Goal: Information Seeking & Learning: Check status

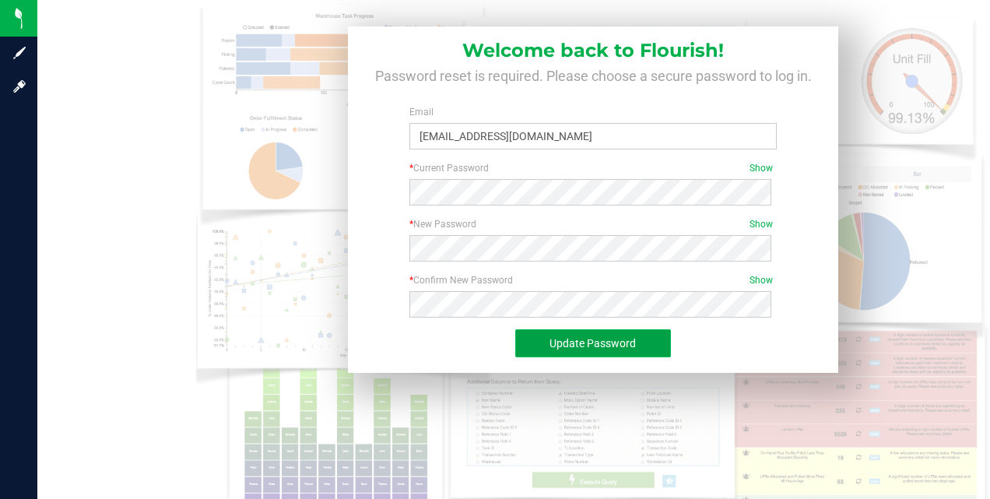
click at [565, 349] on span "Update Password" at bounding box center [592, 343] width 86 height 12
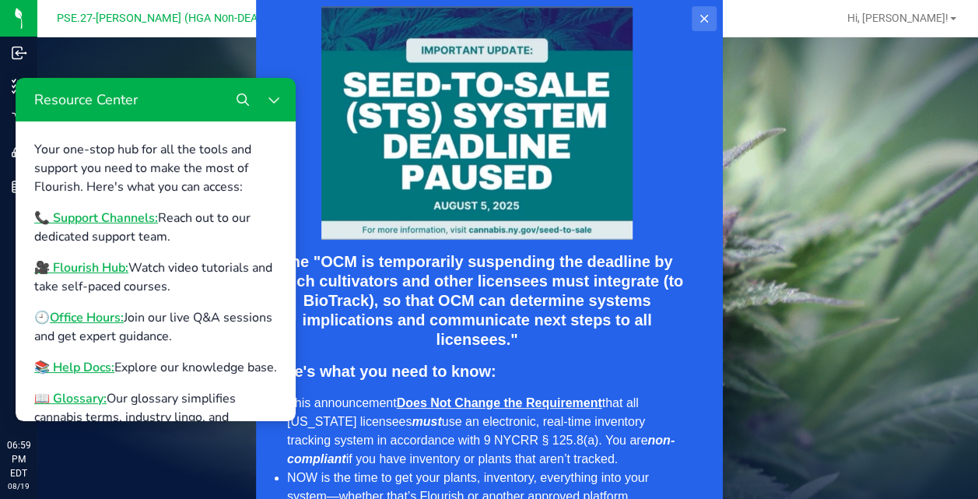
click at [704, 16] on icon at bounding box center [703, 18] width 12 height 12
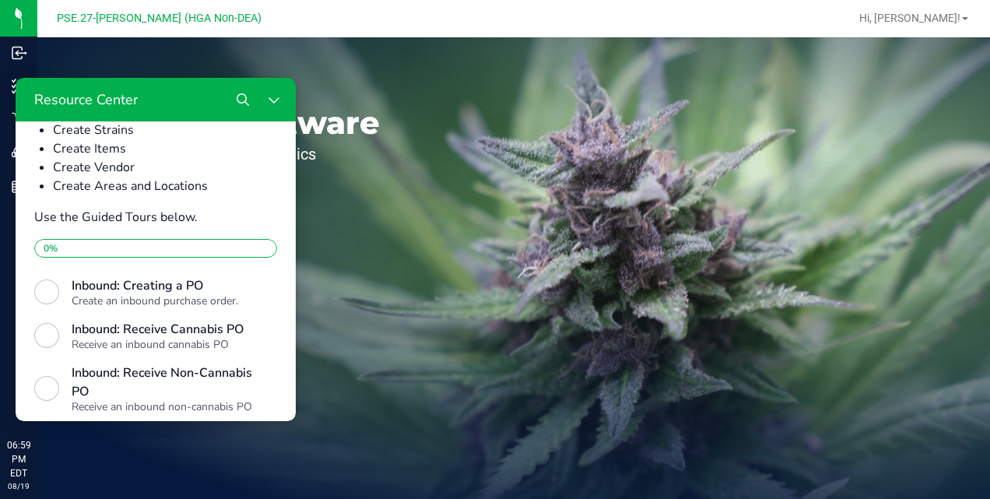
scroll to position [451, 0]
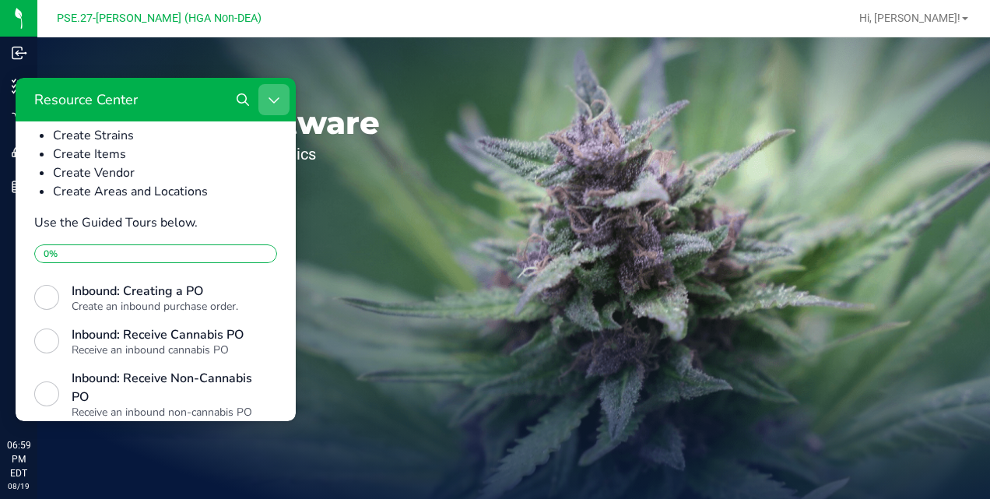
click at [275, 100] on icon "Close Resource Center" at bounding box center [273, 100] width 10 height 6
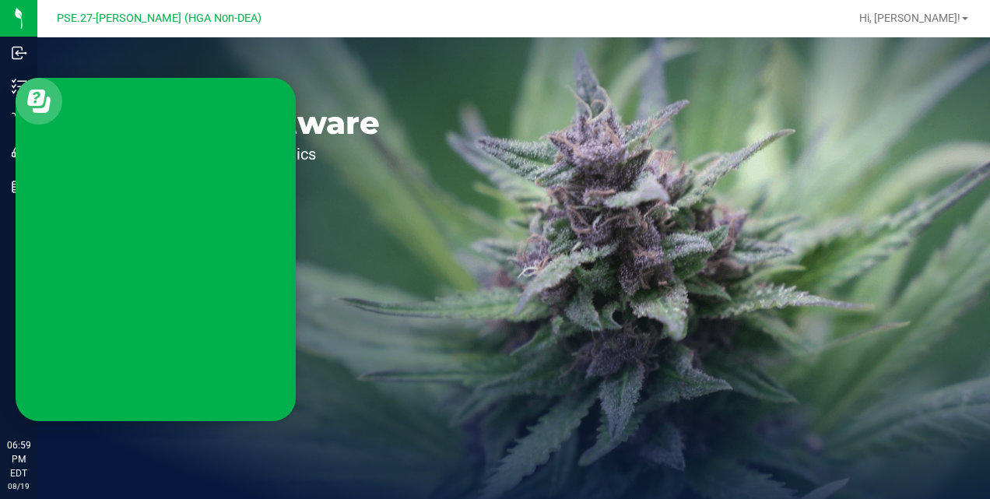
scroll to position [0, 0]
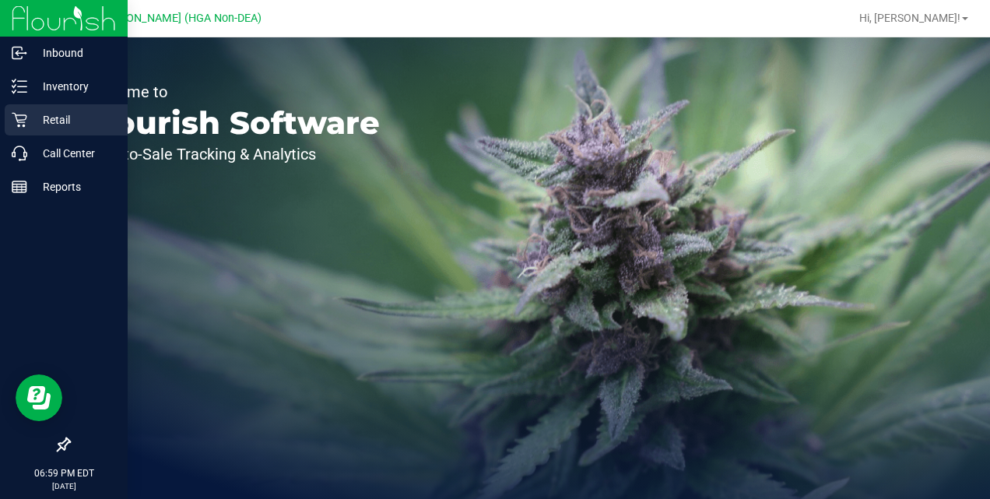
click at [40, 115] on p "Retail" at bounding box center [73, 120] width 93 height 19
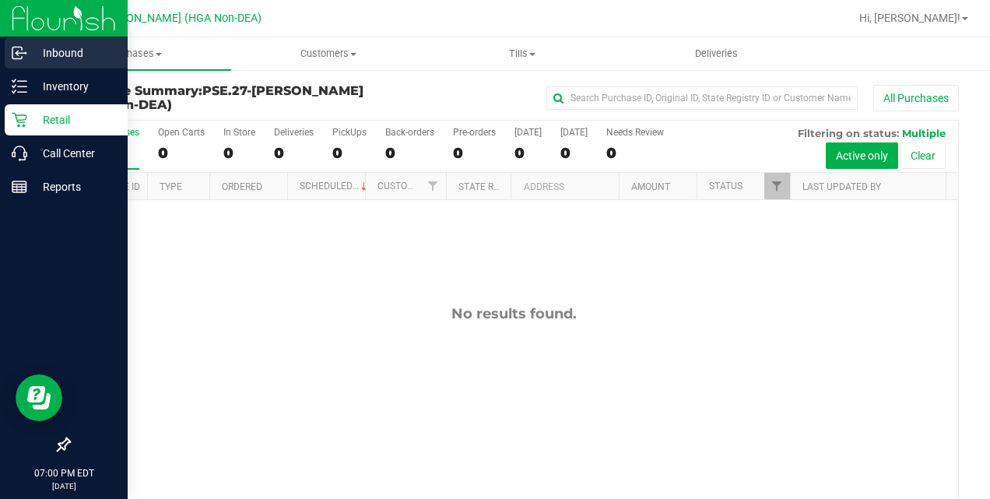
click at [74, 53] on p "Inbound" at bounding box center [73, 53] width 93 height 19
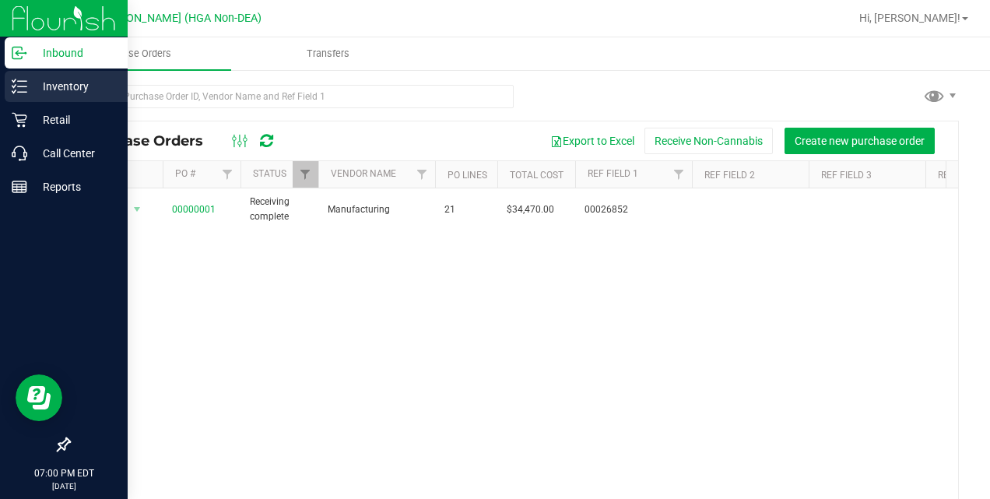
click at [40, 89] on p "Inventory" at bounding box center [73, 86] width 93 height 19
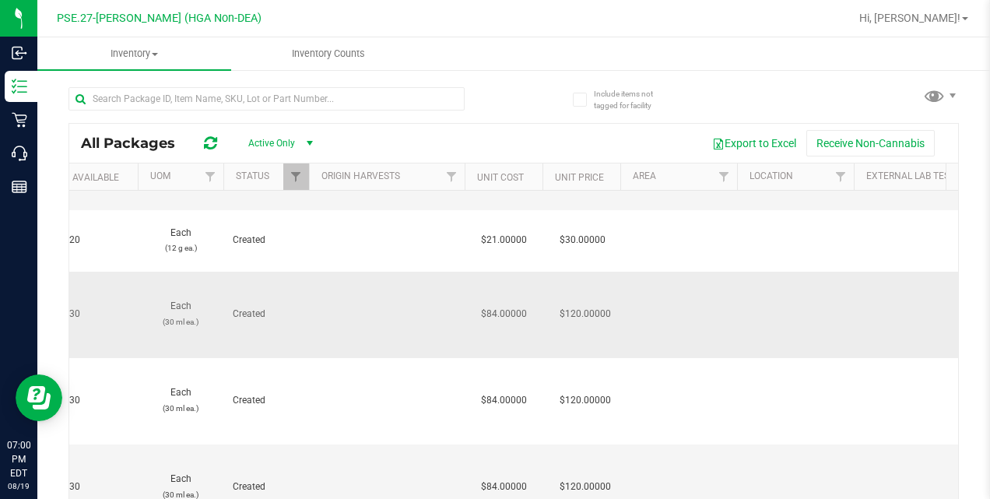
scroll to position [1046, 865]
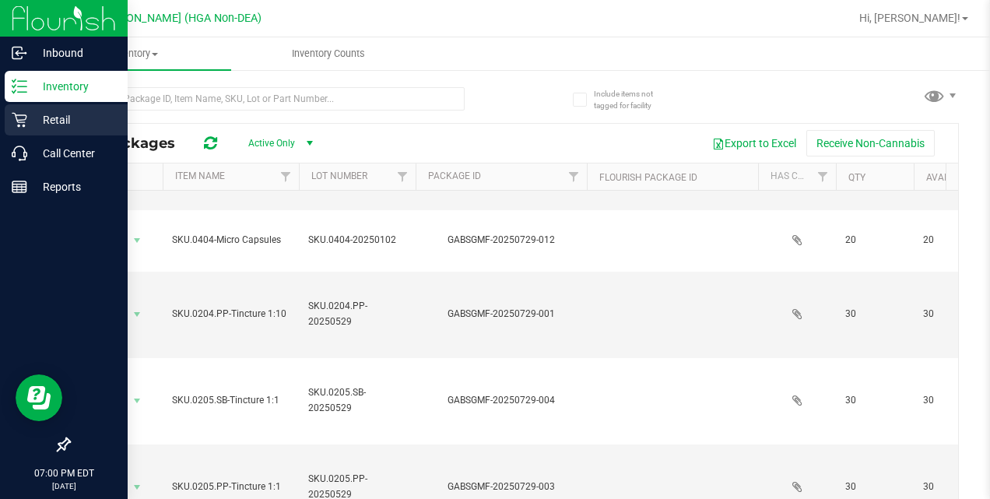
click at [68, 113] on p "Retail" at bounding box center [73, 120] width 93 height 19
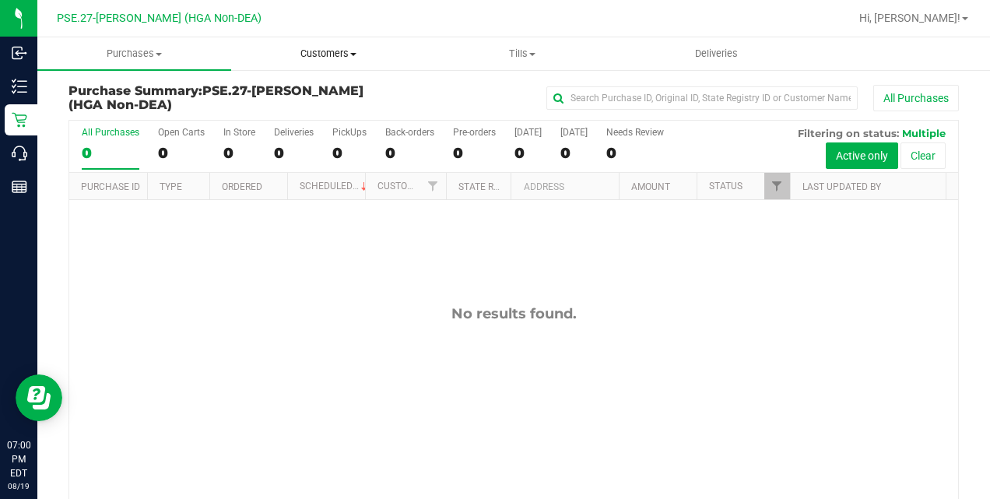
click at [349, 58] on span "Customers" at bounding box center [328, 54] width 192 height 14
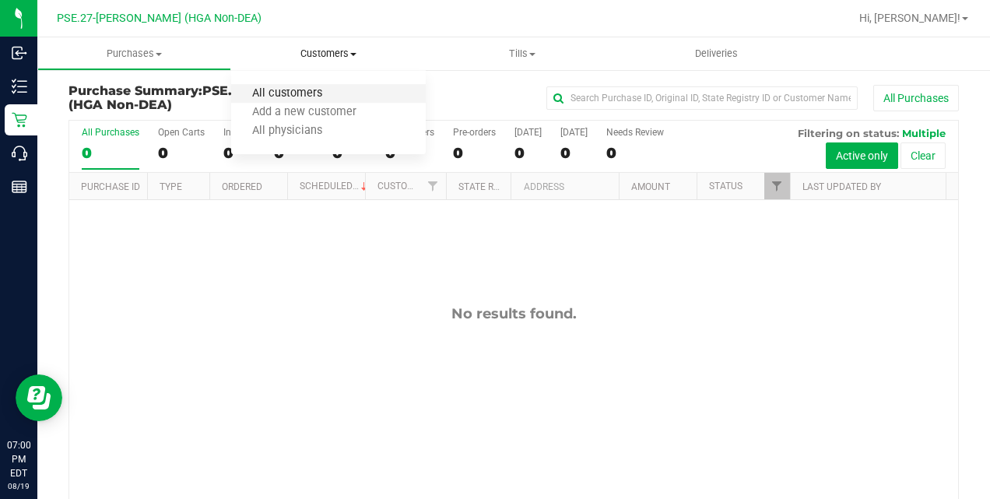
click at [302, 92] on span "All customers" at bounding box center [287, 93] width 112 height 13
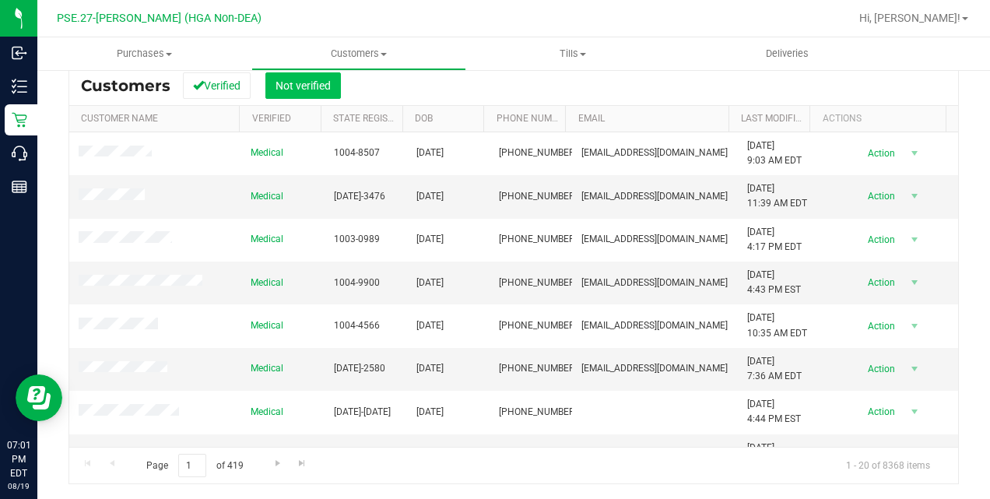
click at [310, 93] on button "Not verified" at bounding box center [302, 85] width 75 height 26
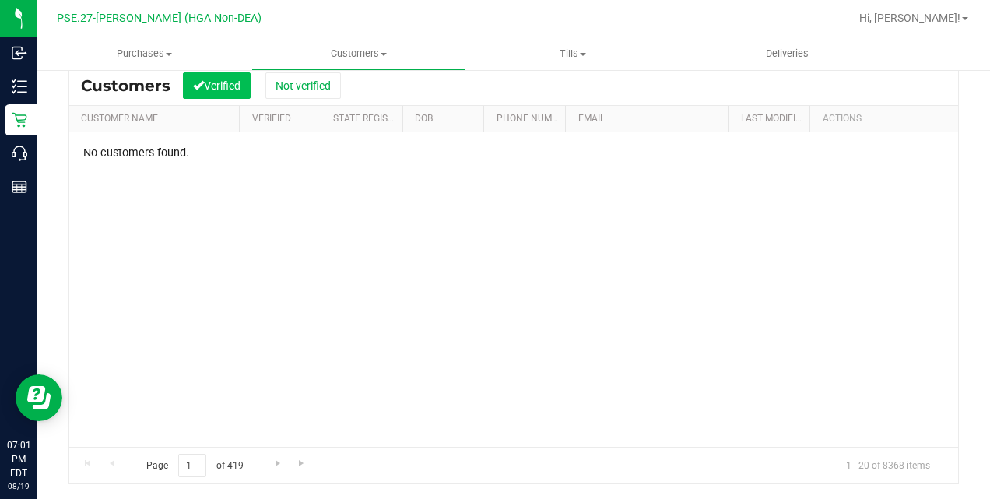
click at [221, 89] on button "Verified" at bounding box center [217, 85] width 68 height 26
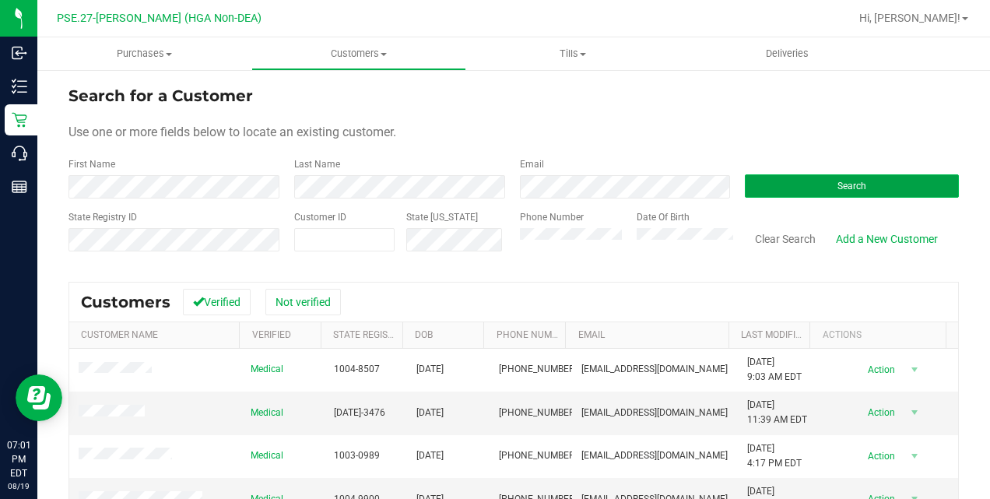
click at [815, 182] on button "Search" at bounding box center [852, 185] width 214 height 23
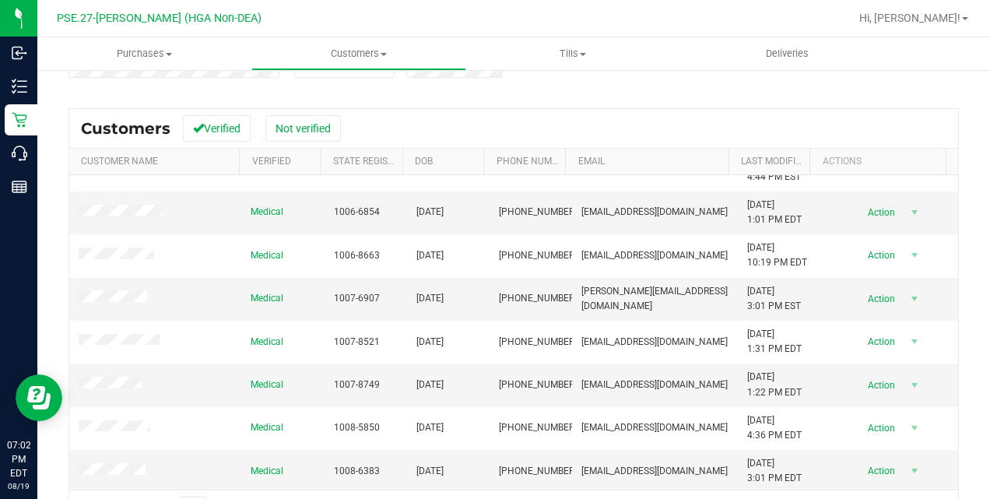
scroll to position [216, 0]
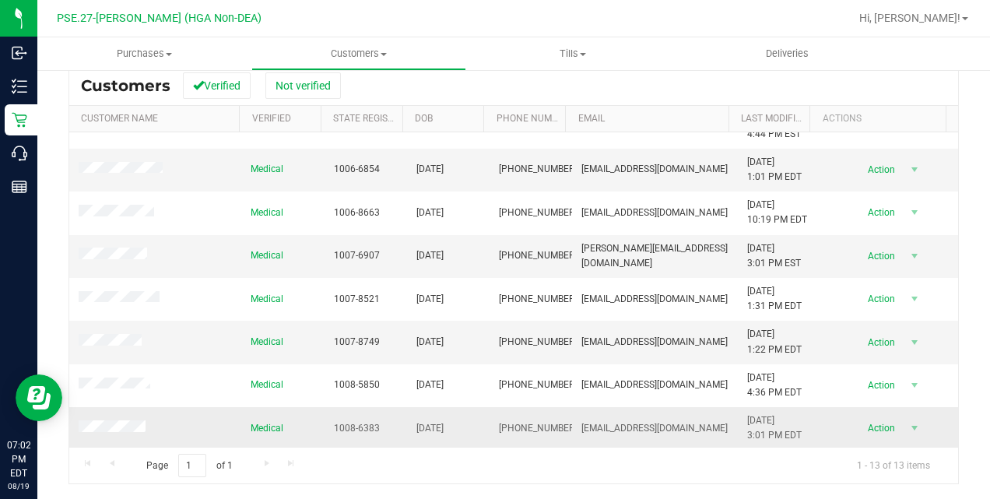
click at [285, 425] on td "Medical" at bounding box center [282, 428] width 82 height 42
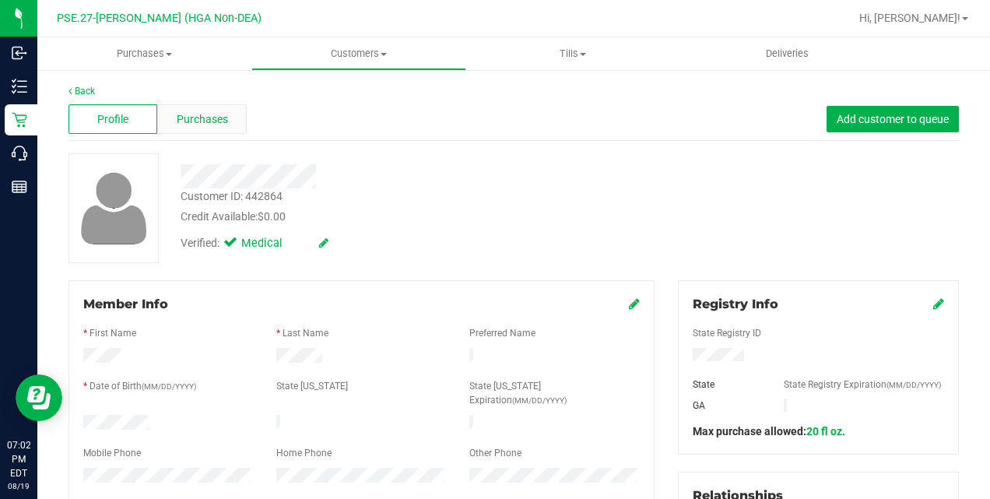
click at [196, 111] on span "Purchases" at bounding box center [202, 119] width 51 height 16
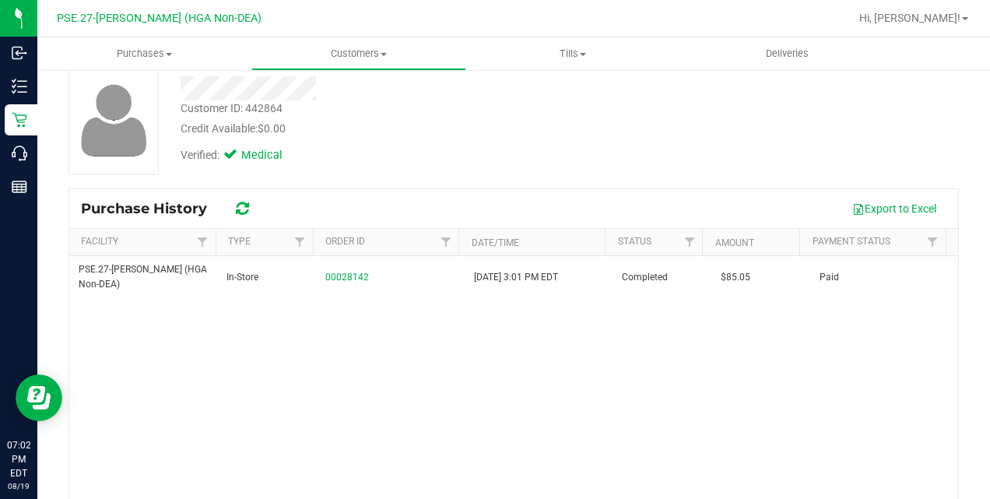
scroll to position [89, 0]
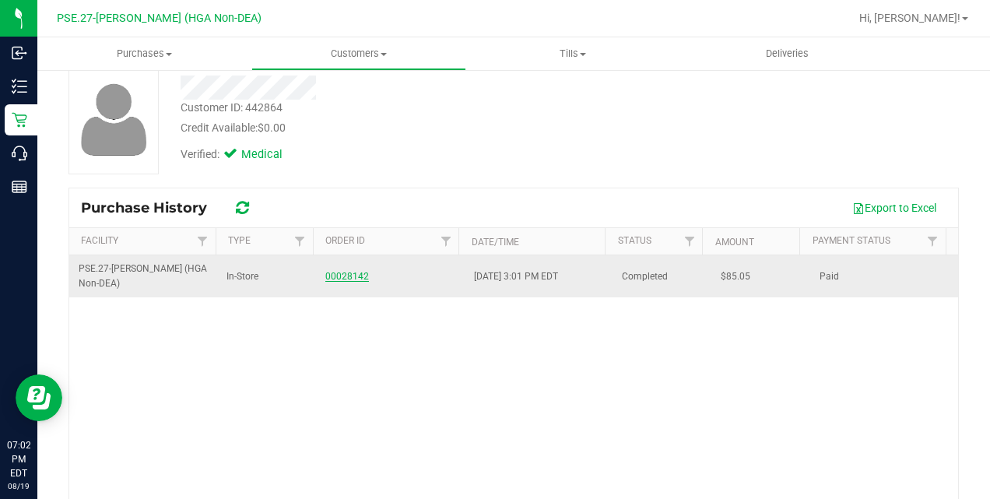
click at [346, 274] on link "00028142" at bounding box center [347, 276] width 44 height 11
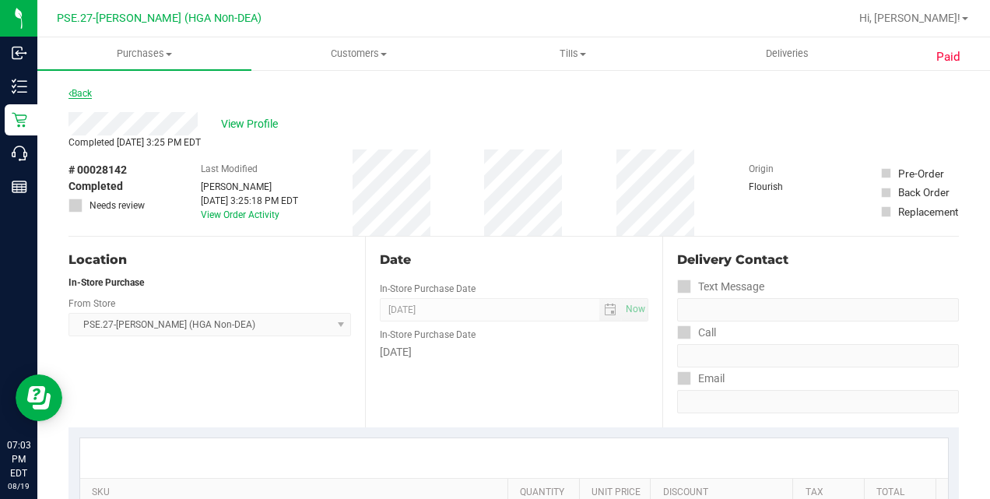
click at [79, 96] on link "Back" at bounding box center [79, 93] width 23 height 11
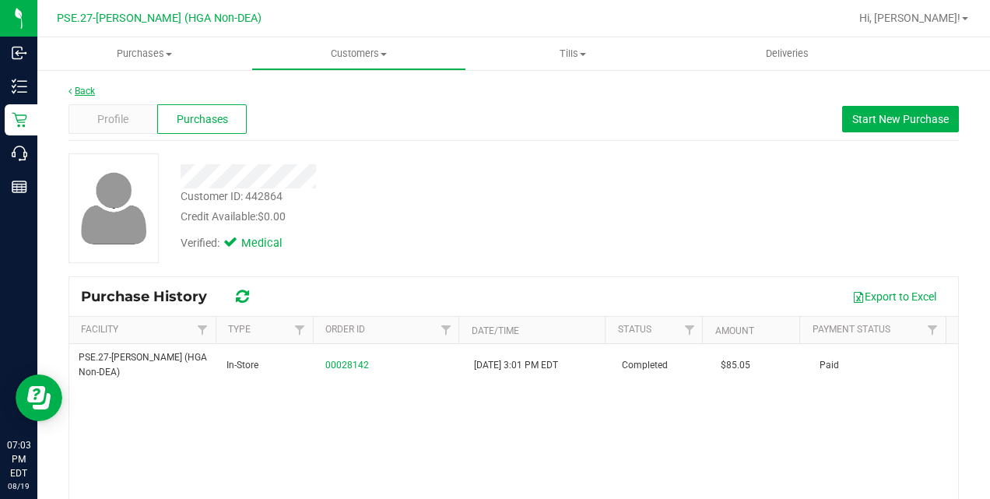
click at [85, 90] on link "Back" at bounding box center [81, 91] width 26 height 11
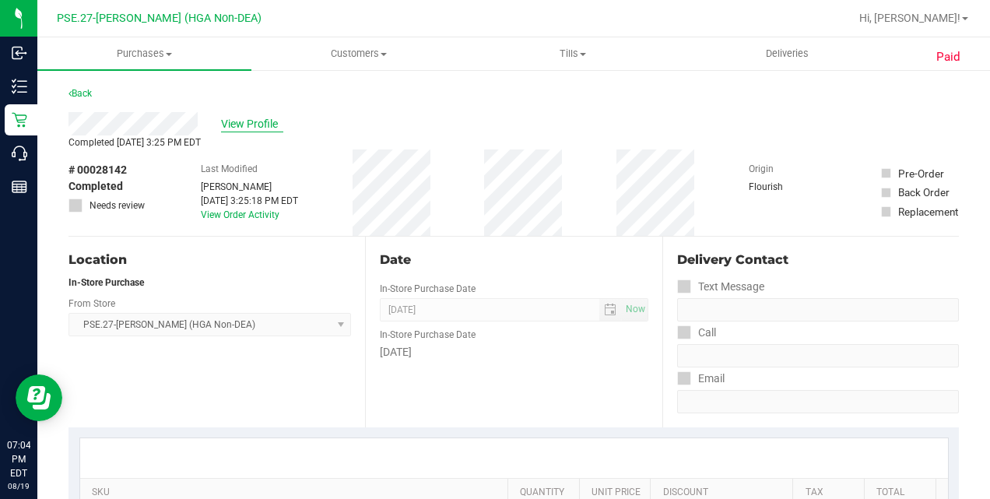
click at [258, 117] on span "View Profile" at bounding box center [252, 124] width 62 height 16
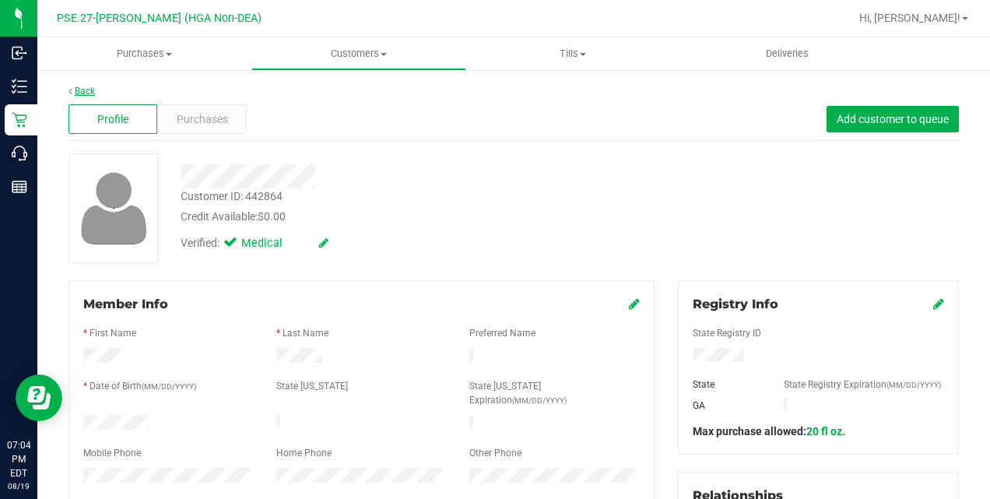
click at [76, 89] on link "Back" at bounding box center [81, 91] width 26 height 11
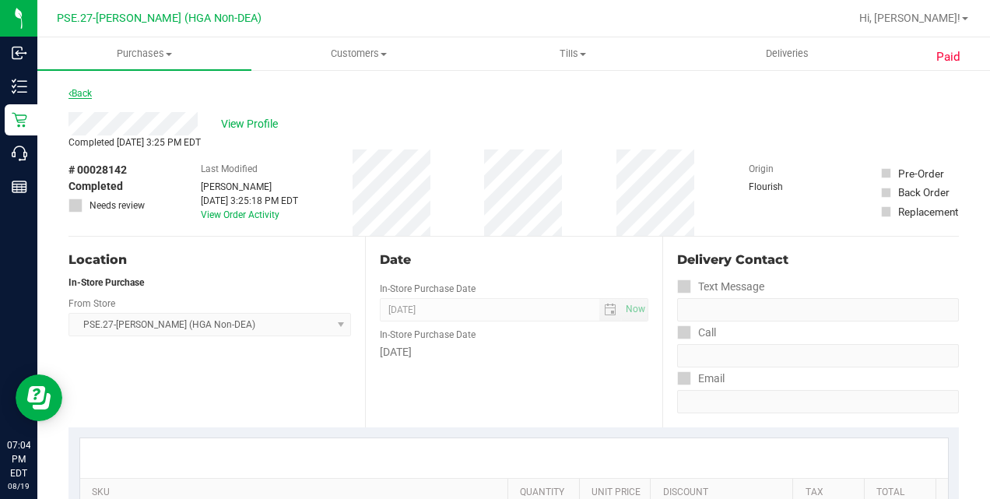
click at [77, 90] on link "Back" at bounding box center [79, 93] width 23 height 11
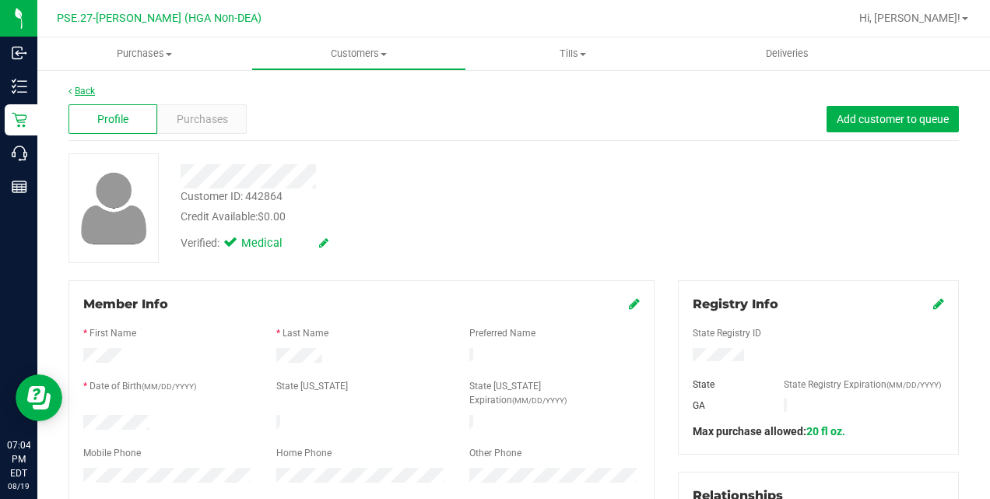
click at [78, 89] on link "Back" at bounding box center [81, 91] width 26 height 11
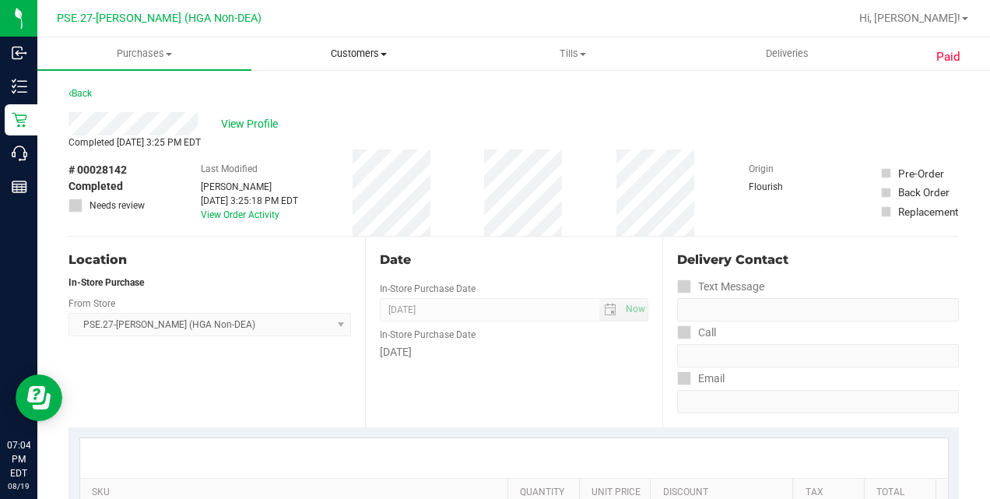
click at [363, 61] on span "Customers" at bounding box center [358, 54] width 212 height 14
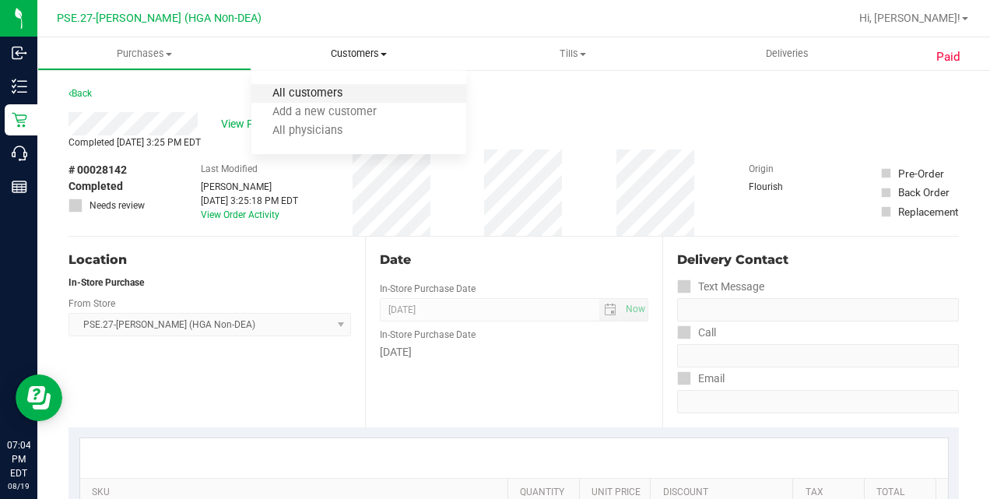
click at [316, 92] on span "All customers" at bounding box center [307, 93] width 112 height 13
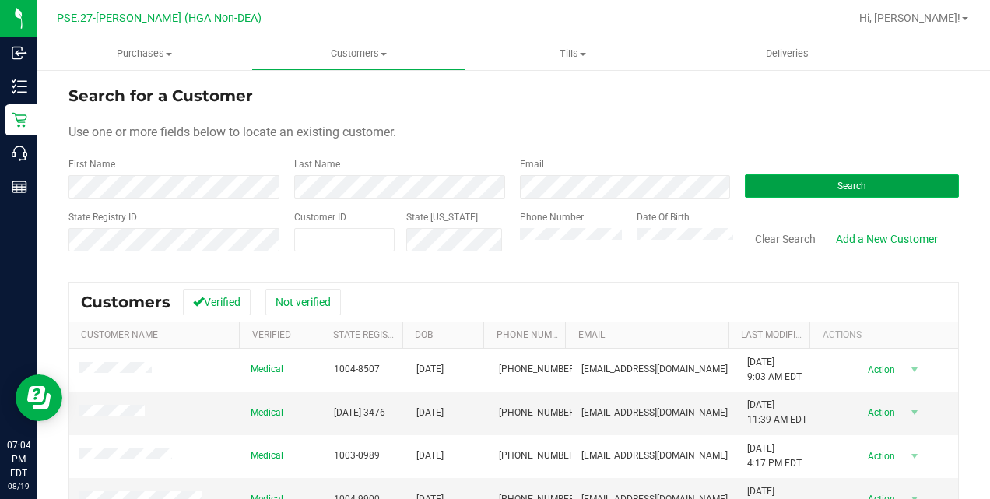
click at [800, 181] on button "Search" at bounding box center [852, 185] width 214 height 23
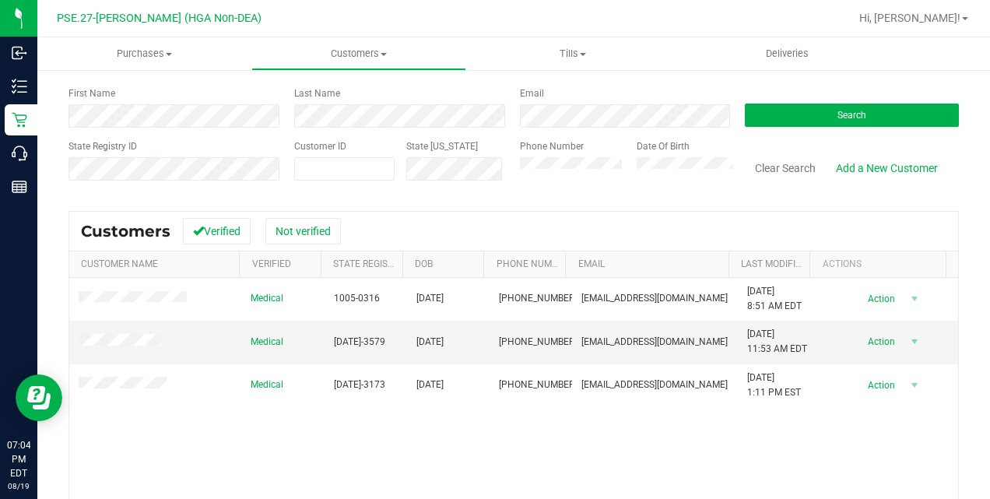
scroll to position [72, 0]
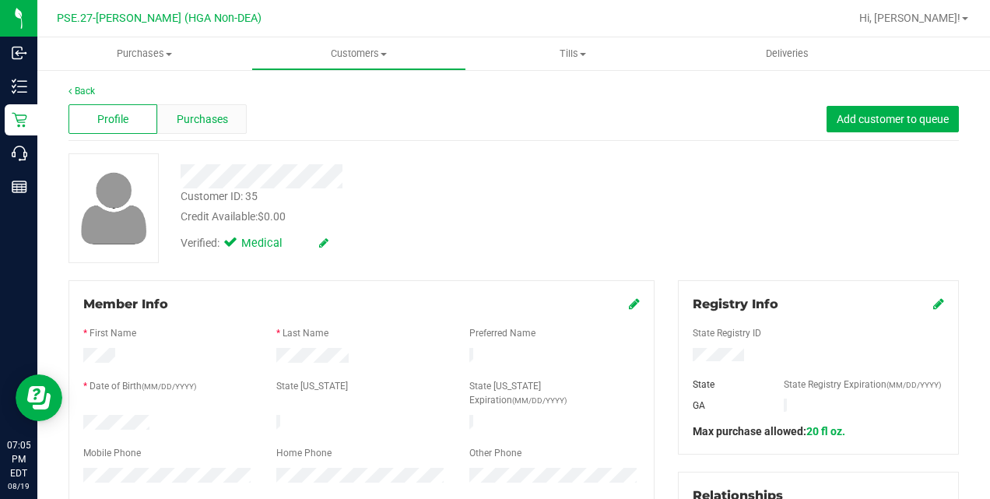
click at [202, 117] on span "Purchases" at bounding box center [202, 119] width 51 height 16
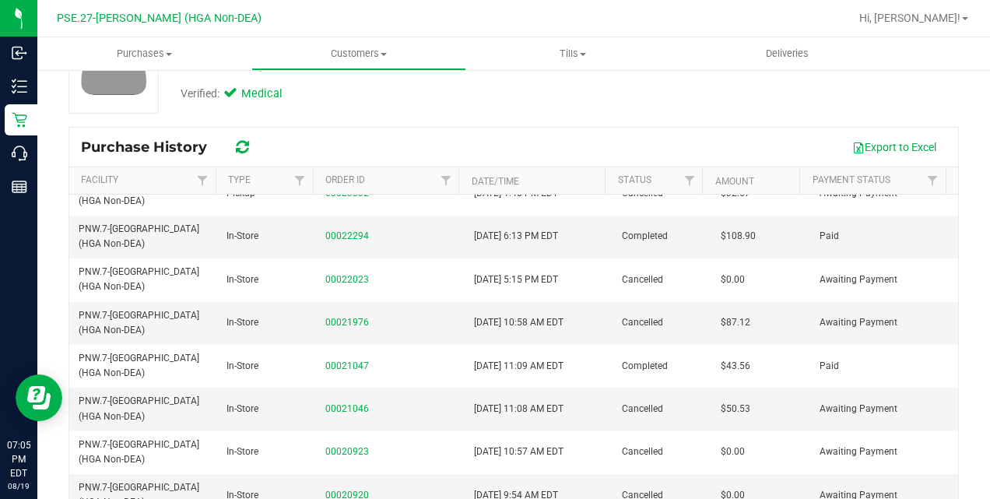
scroll to position [399, 0]
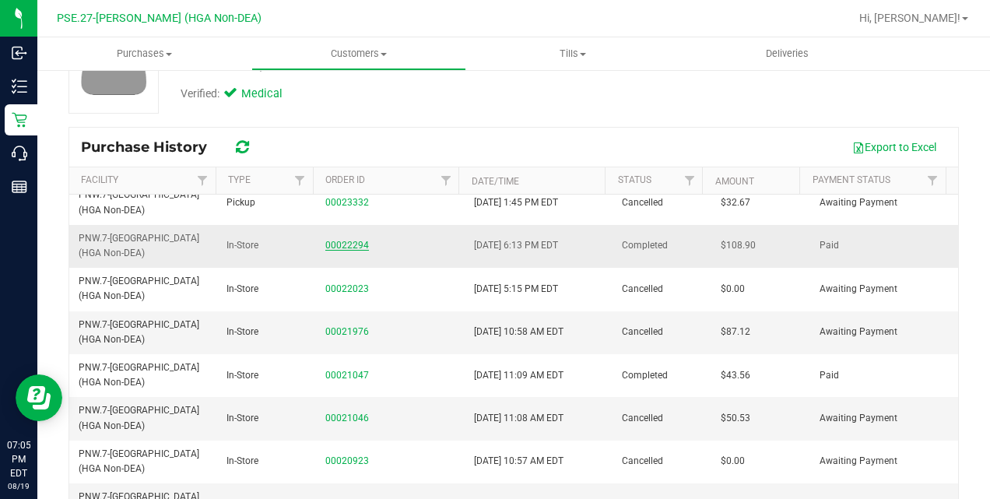
click at [348, 240] on link "00022294" at bounding box center [347, 245] width 44 height 11
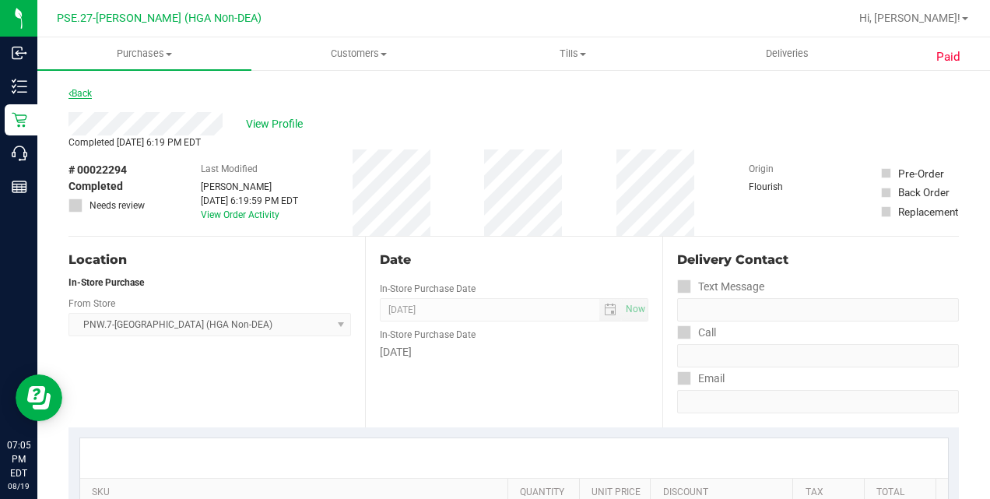
click at [85, 95] on link "Back" at bounding box center [79, 93] width 23 height 11
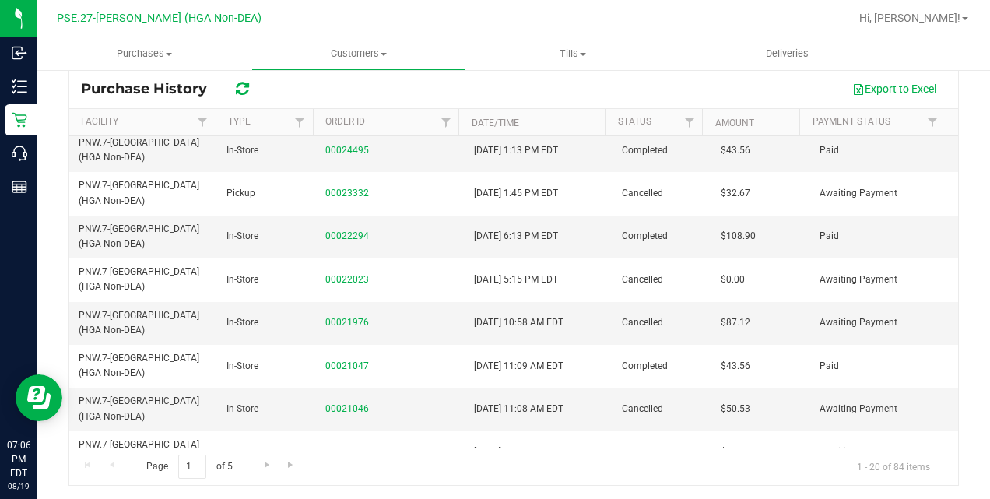
scroll to position [470, 0]
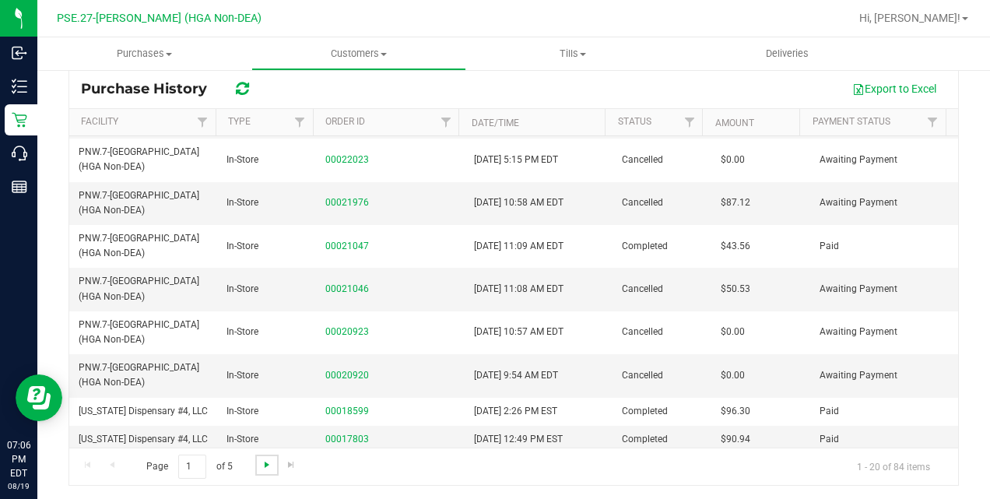
click at [269, 461] on span "Go to the next page" at bounding box center [267, 464] width 12 height 12
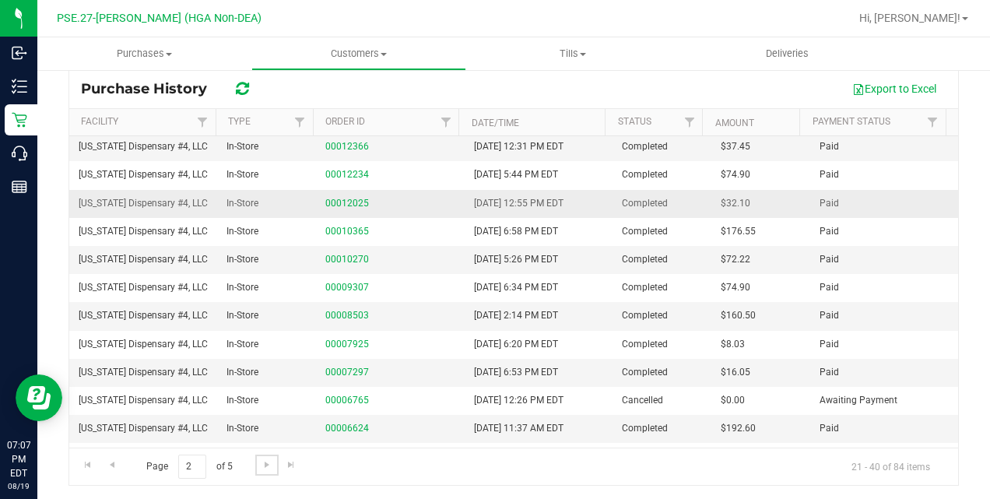
scroll to position [33, 0]
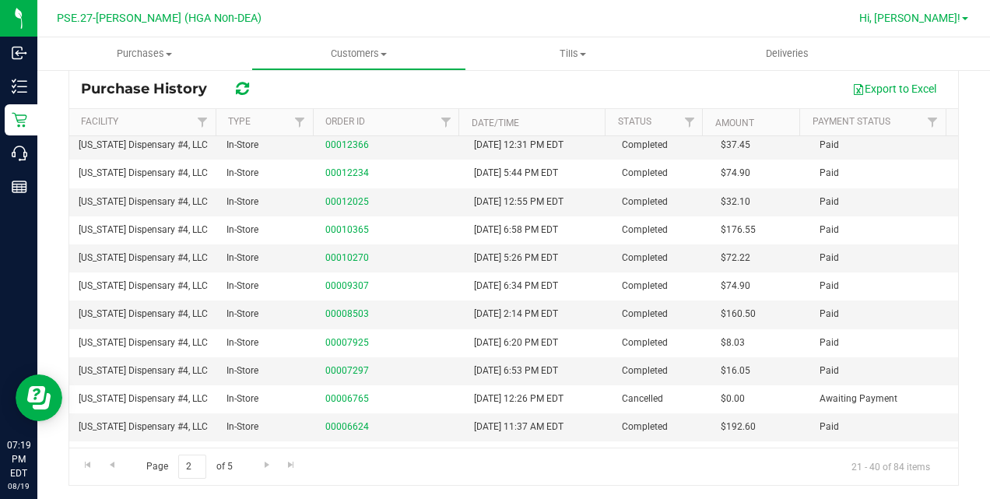
click at [962, 15] on link "Hi, [PERSON_NAME]!" at bounding box center [913, 18] width 121 height 16
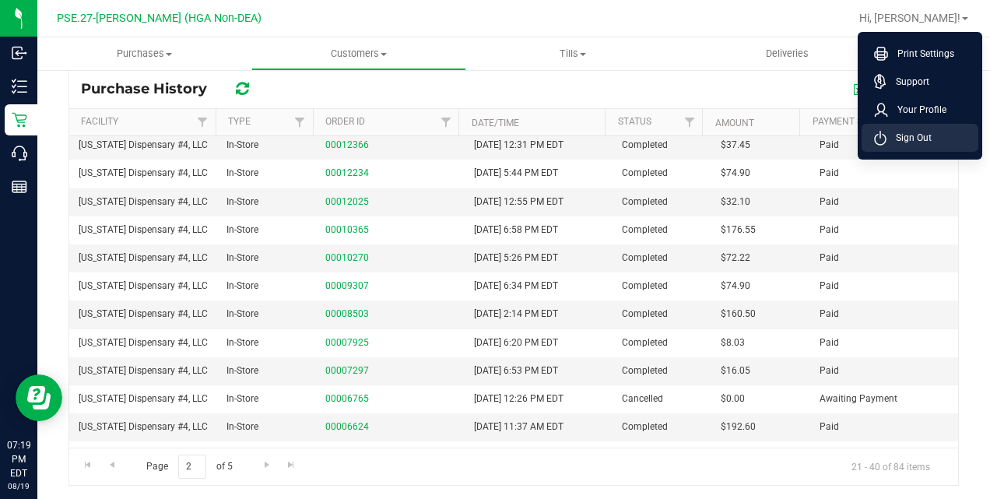
click at [912, 139] on span "Sign Out" at bounding box center [908, 138] width 45 height 16
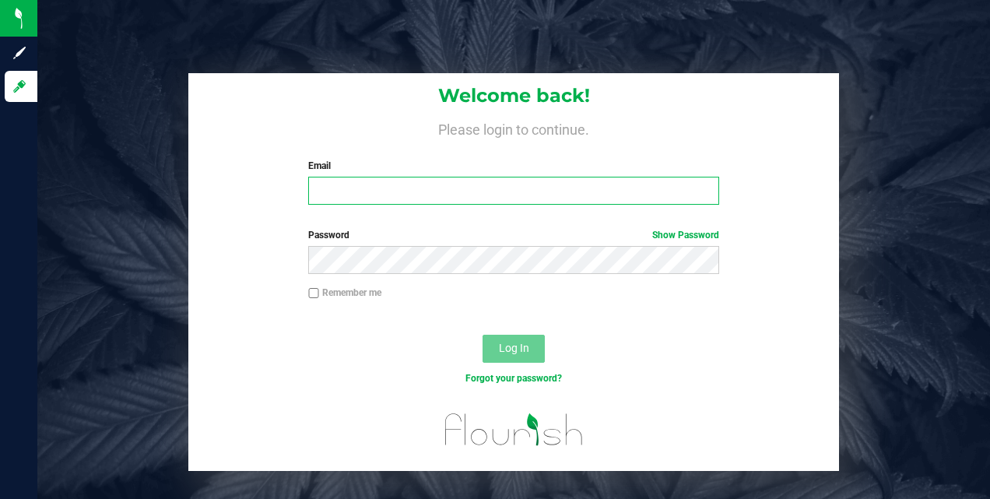
type input "[EMAIL_ADDRESS][DOMAIN_NAME]"
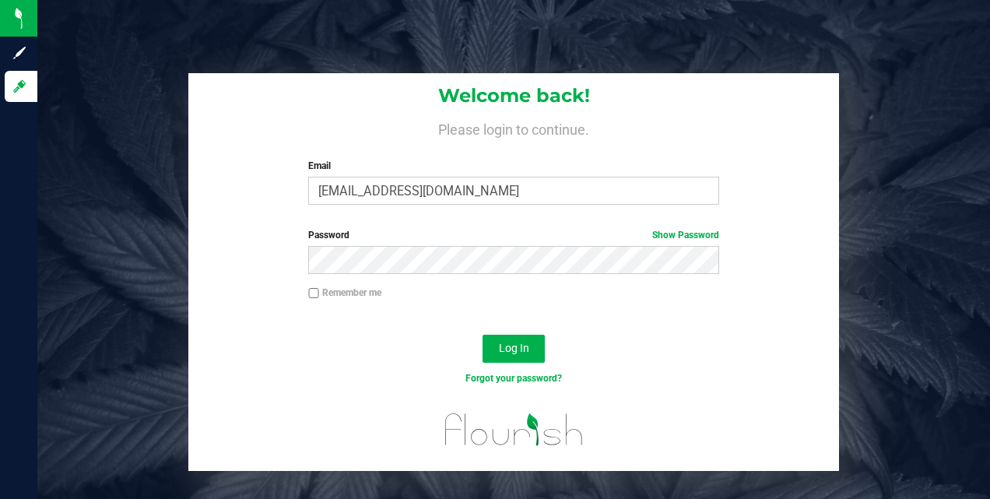
click at [313, 296] on input "Remember me" at bounding box center [313, 293] width 11 height 11
checkbox input "true"
